Goal: Find specific page/section: Find specific page/section

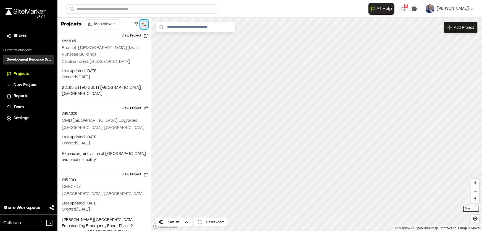
click at [142, 24] on button "button" at bounding box center [144, 24] width 8 height 9
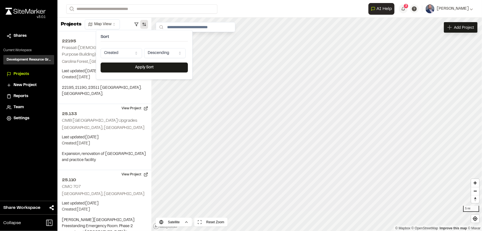
click at [137, 54] on html "Close sidebar v 3.0.1 Shares Current Workspace Development Resource Group DR Pr…" at bounding box center [241, 115] width 482 height 231
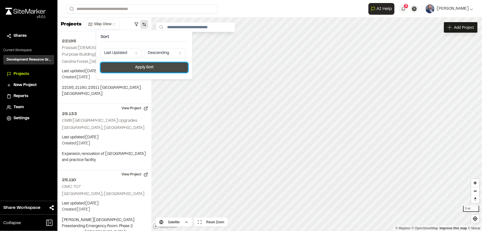
click at [138, 63] on button "Apply Sort" at bounding box center [144, 67] width 87 height 10
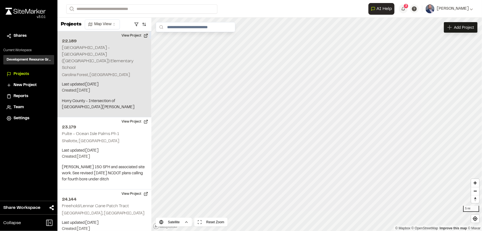
click at [128, 72] on p "Carolina Forest, [GEOGRAPHIC_DATA]" at bounding box center [104, 75] width 85 height 6
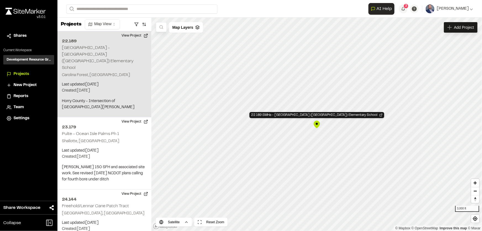
click at [320, 123] on div "22.189 SMHa - [GEOGRAPHIC_DATA] ([GEOGRAPHIC_DATA]) Elementary School" at bounding box center [317, 124] width 8 height 8
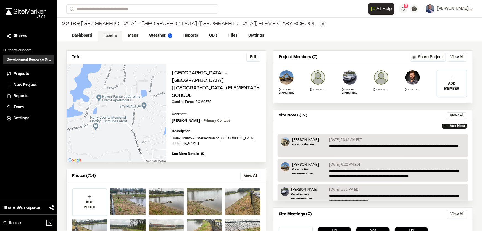
click at [392, 144] on p "**********" at bounding box center [395, 148] width 132 height 10
click at [362, 139] on p "[DATE] 10:12 AM EDT" at bounding box center [345, 139] width 33 height 5
click at [187, 35] on link "Reports" at bounding box center [191, 36] width 26 height 10
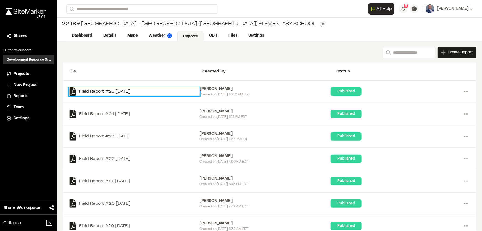
click at [123, 91] on link "Field Report #25 [DATE]" at bounding box center [134, 91] width 131 height 8
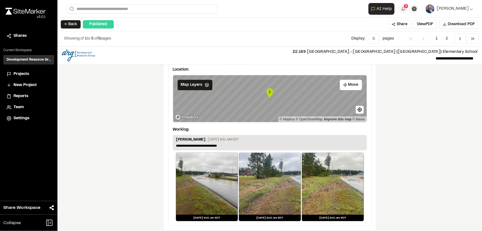
scroll to position [842, 0]
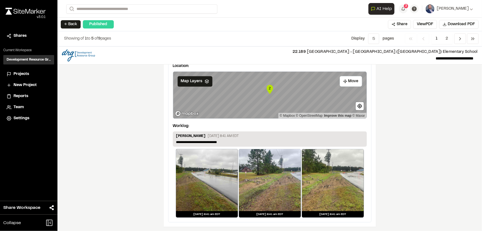
click at [438, 41] on span "1" at bounding box center [437, 38] width 10 height 10
click at [446, 38] on span "2" at bounding box center [446, 38] width 11 height 10
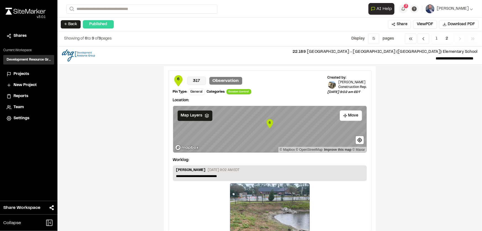
scroll to position [681, 0]
